Goal: Find specific page/section: Find specific page/section

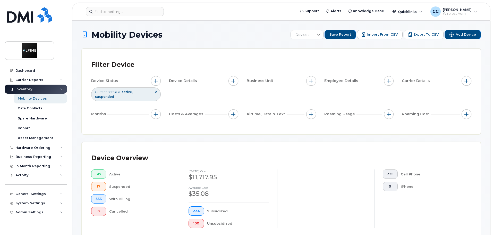
drag, startPoint x: 437, startPoint y: 122, endPoint x: 441, endPoint y: 63, distance: 59.4
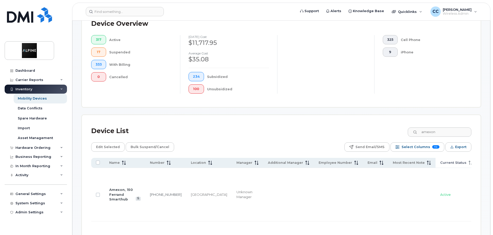
scroll to position [155, 0]
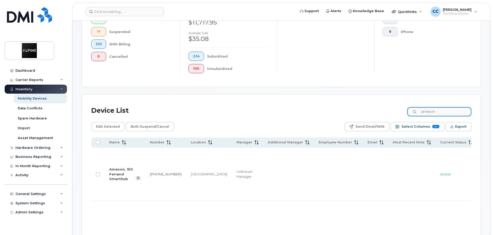
click at [430, 108] on input "amexon" at bounding box center [440, 111] width 64 height 9
type input "angelo"
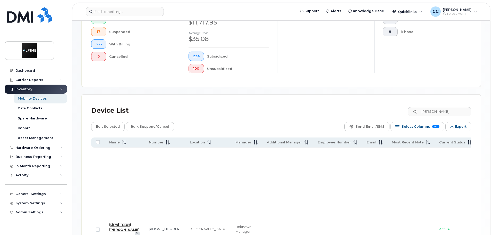
click at [118, 222] on link "Abmi 11466 [PERSON_NAME]" at bounding box center [124, 226] width 30 height 9
